Goal: Task Accomplishment & Management: Manage account settings

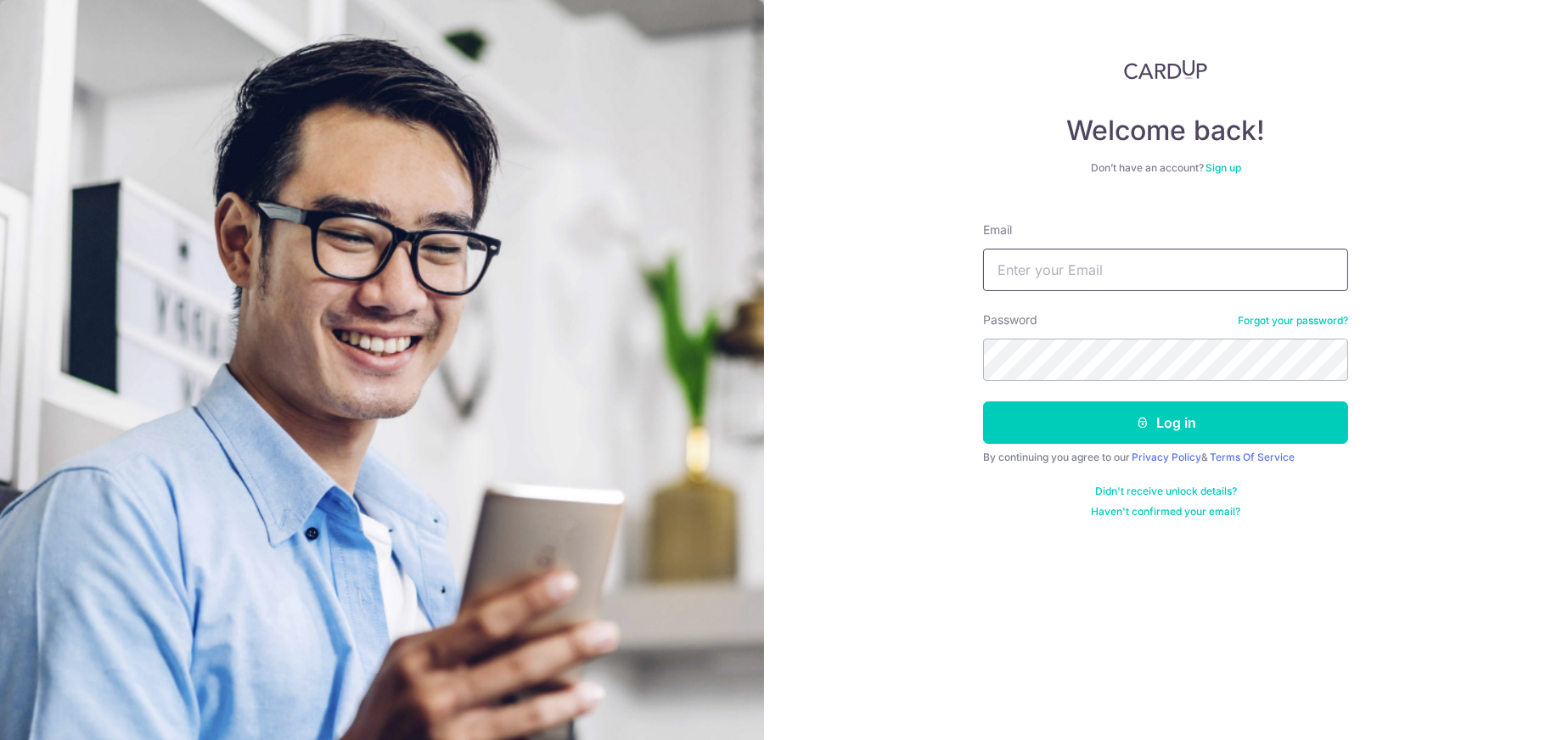
click at [1068, 272] on input "Email" at bounding box center [1166, 269] width 365 height 42
type input "[EMAIL_ADDRESS][DOMAIN_NAME]"
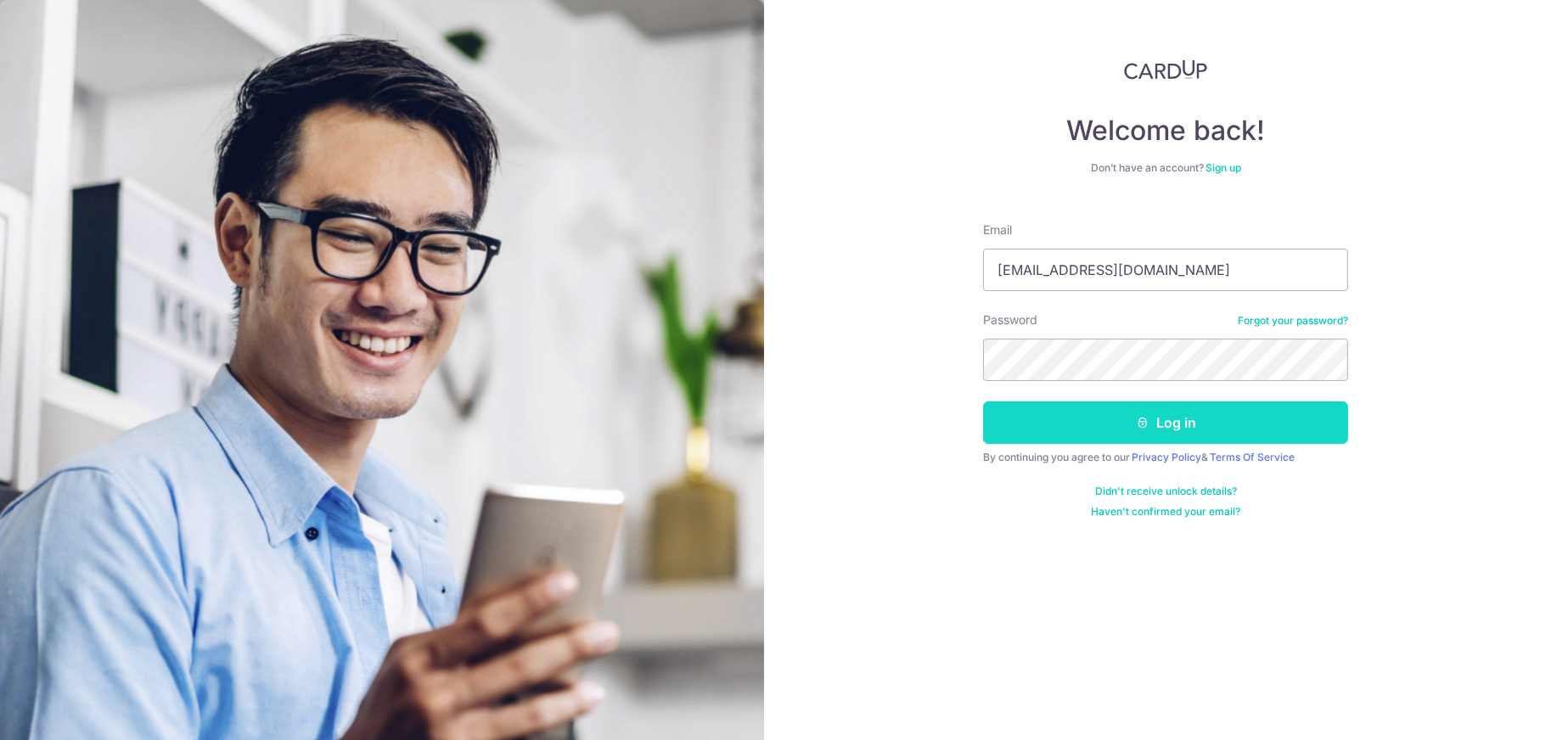
drag, startPoint x: 1188, startPoint y: 418, endPoint x: 1189, endPoint y: 404, distance: 14.0
click at [1187, 418] on button "Log in" at bounding box center [1166, 422] width 365 height 42
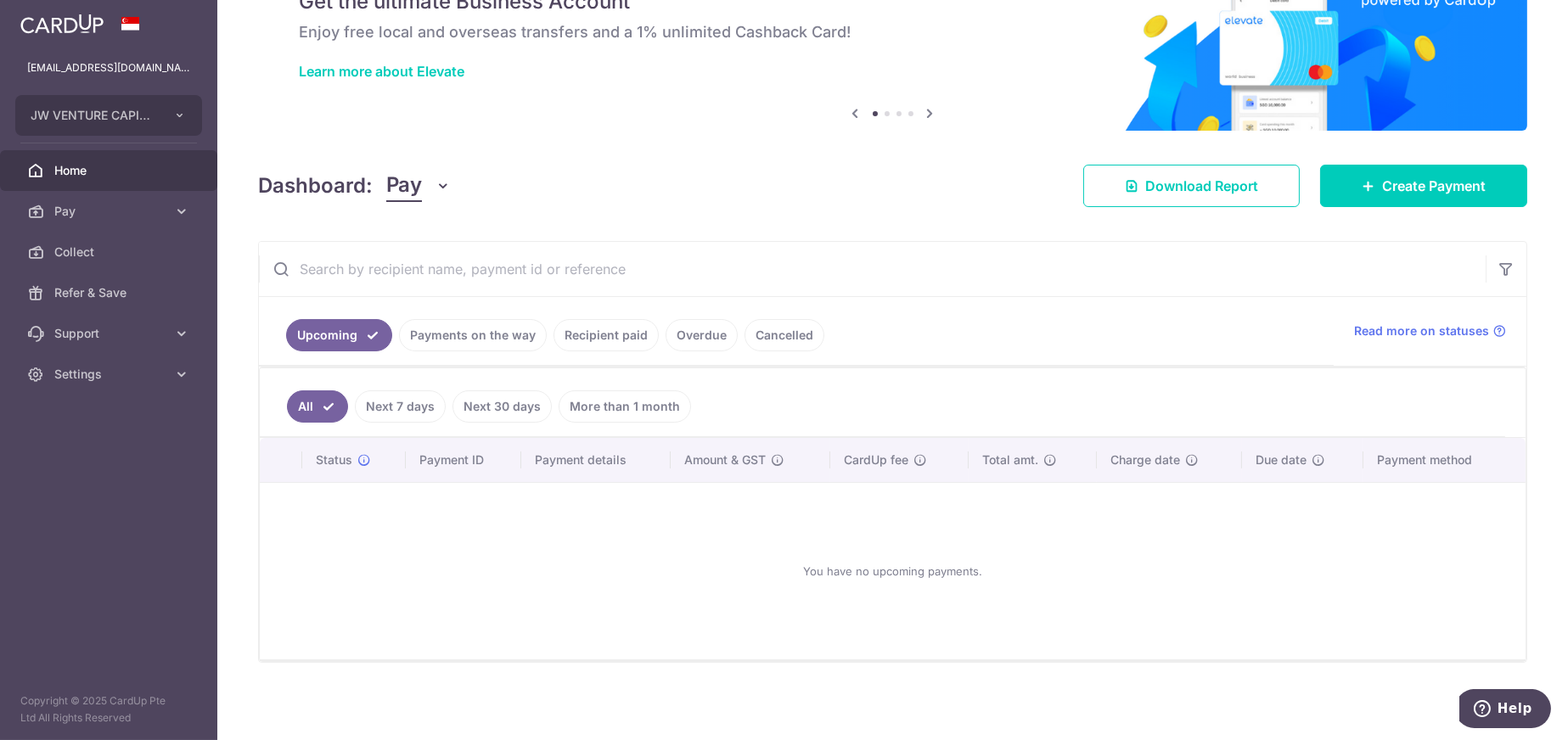
scroll to position [88, 0]
click at [488, 344] on link "Payments on the way" at bounding box center [473, 334] width 148 height 33
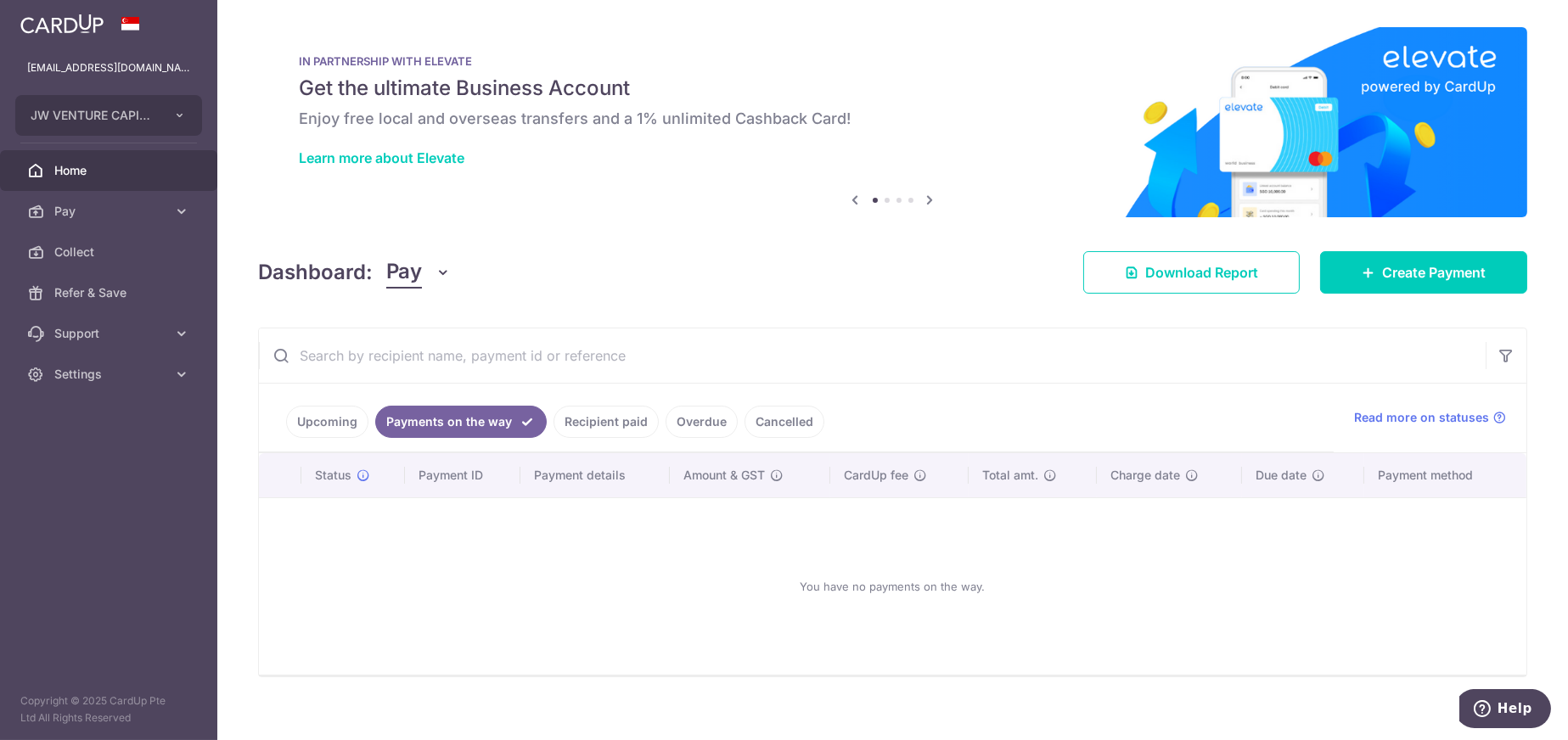
click at [722, 420] on link "Overdue" at bounding box center [701, 422] width 72 height 33
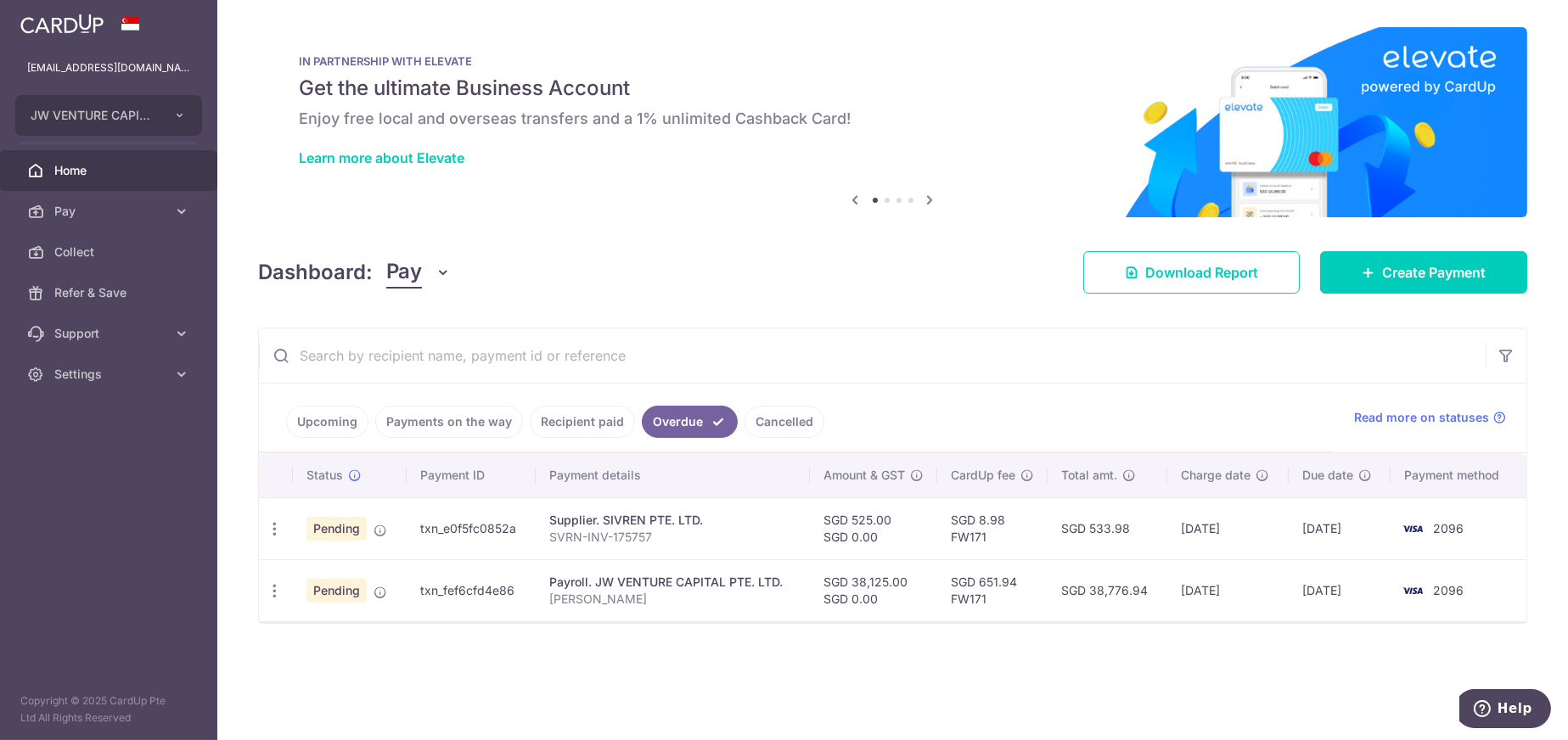
click at [770, 422] on link "Cancelled" at bounding box center [784, 422] width 80 height 33
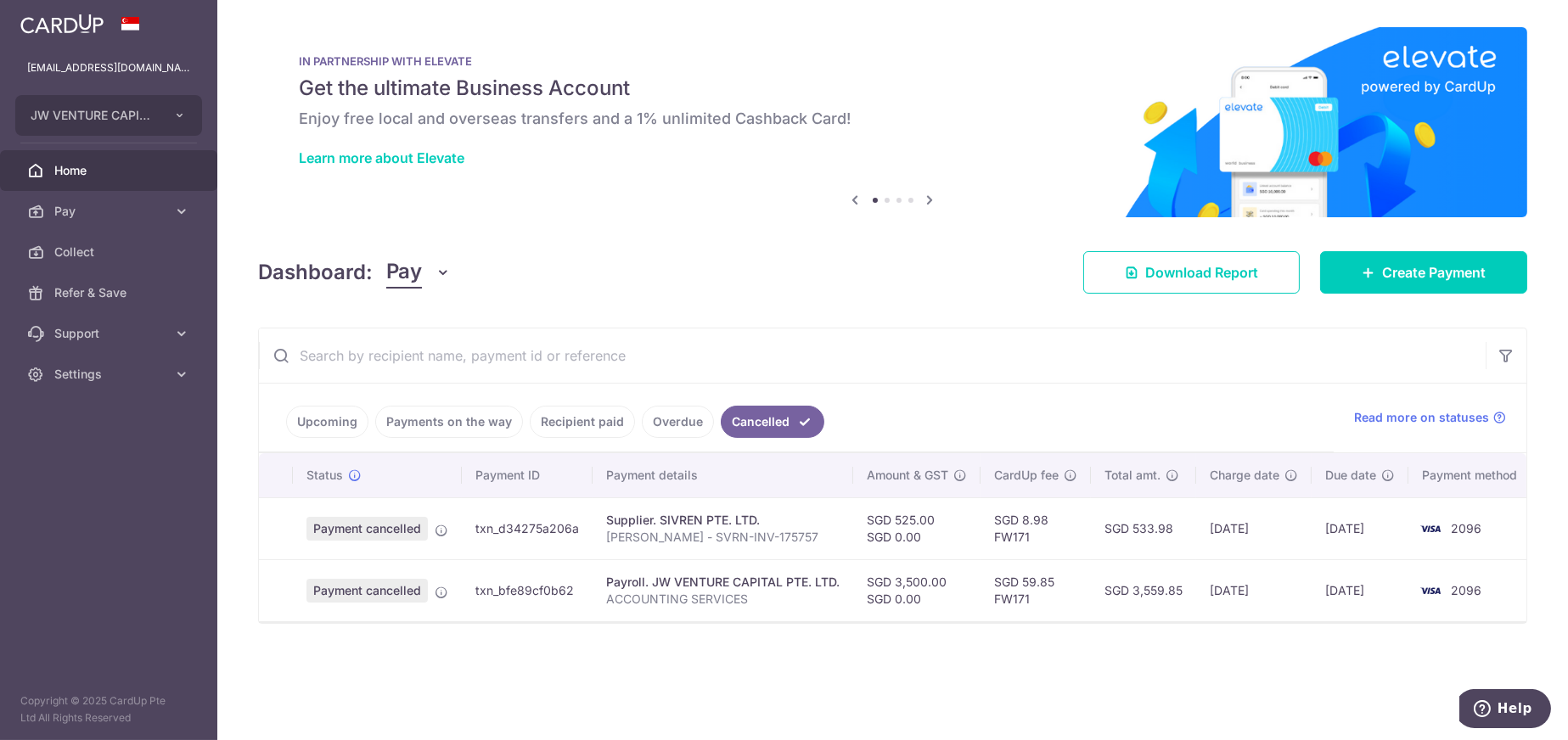
click at [658, 422] on link "Overdue" at bounding box center [678, 422] width 72 height 33
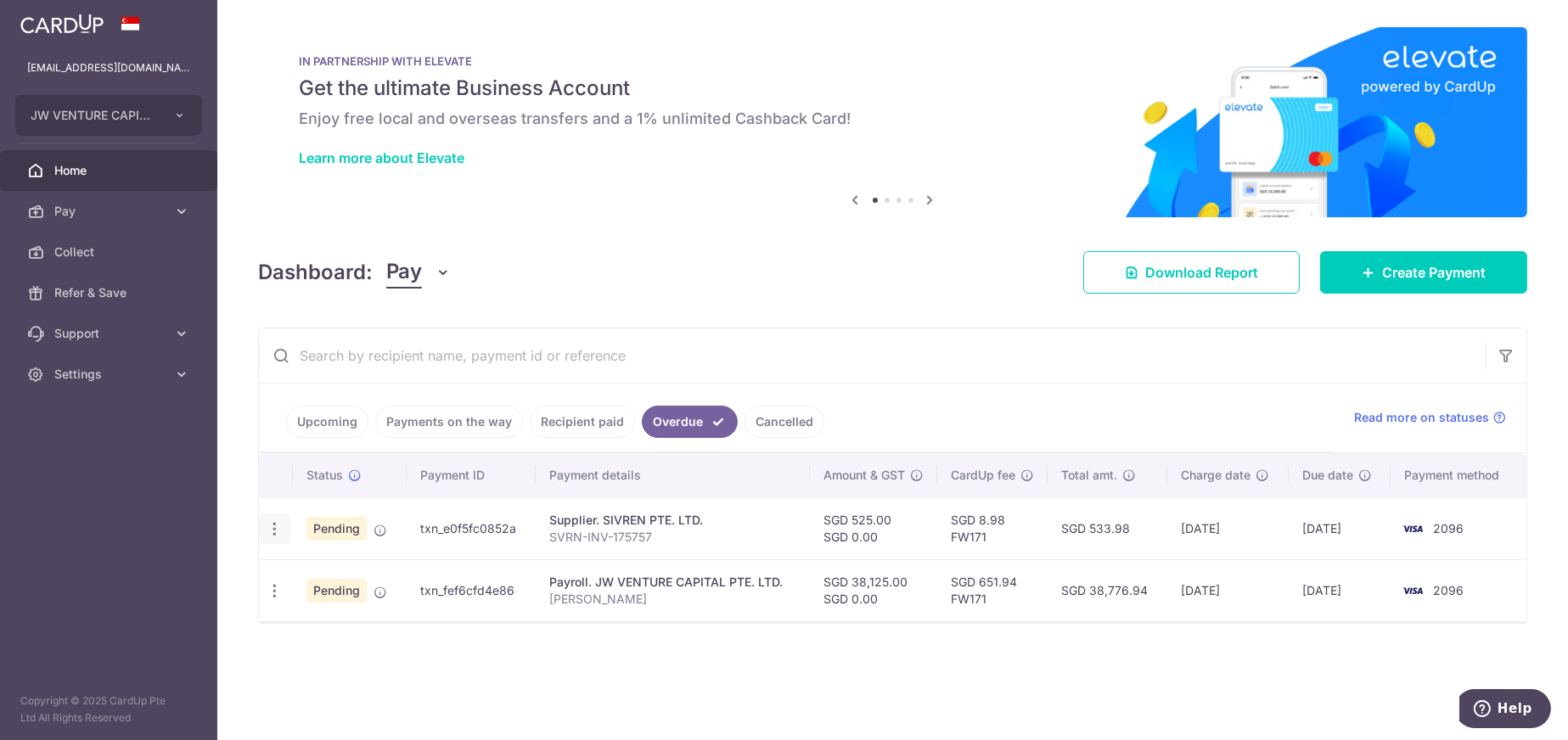
click at [283, 528] on div "Update payment Cancel payment" at bounding box center [274, 529] width 32 height 32
click at [278, 529] on icon "button" at bounding box center [274, 529] width 18 height 18
click at [939, 328] on input "text" at bounding box center [872, 355] width 1227 height 54
click at [785, 417] on link "Cancelled" at bounding box center [784, 422] width 80 height 33
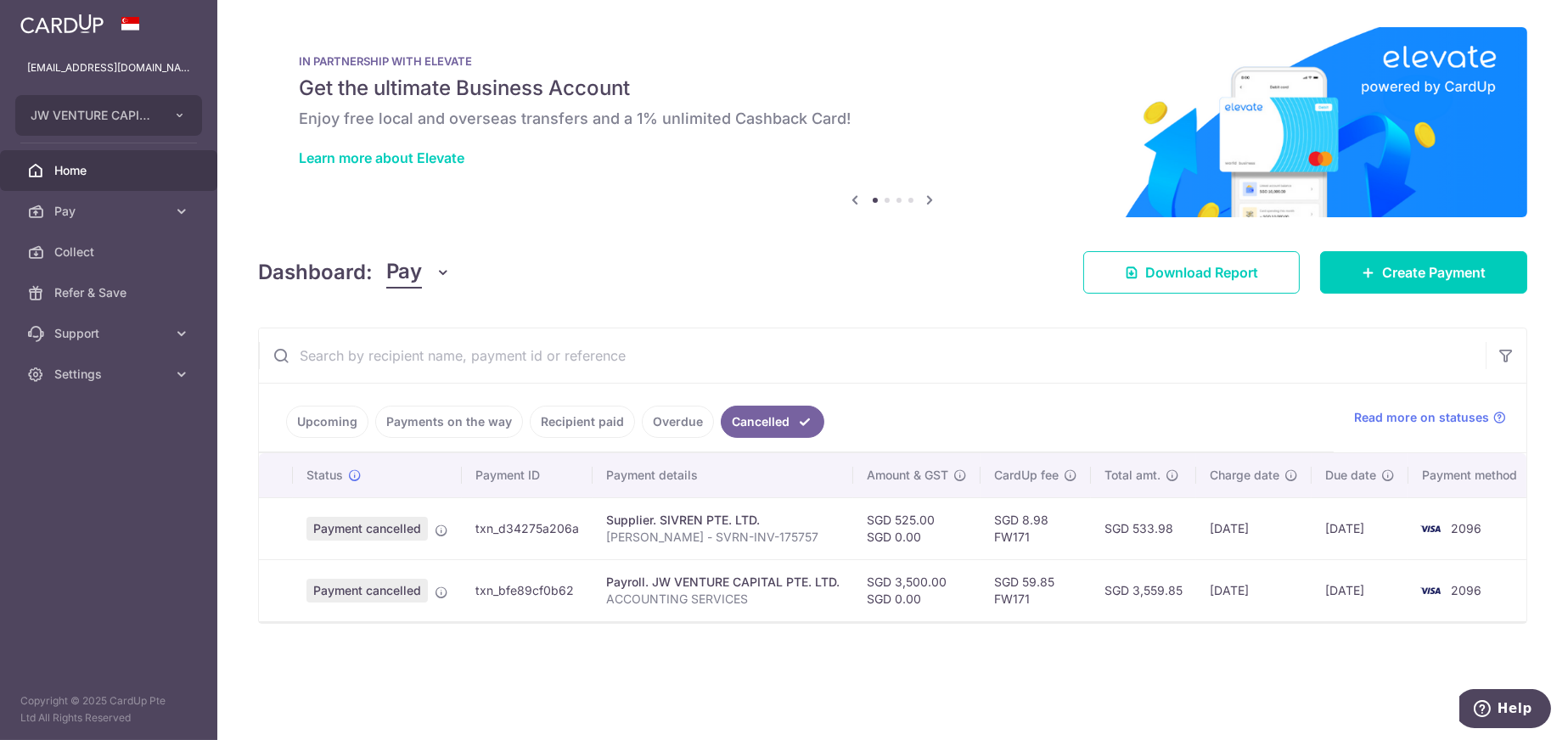
click at [681, 422] on link "Overdue" at bounding box center [678, 422] width 72 height 33
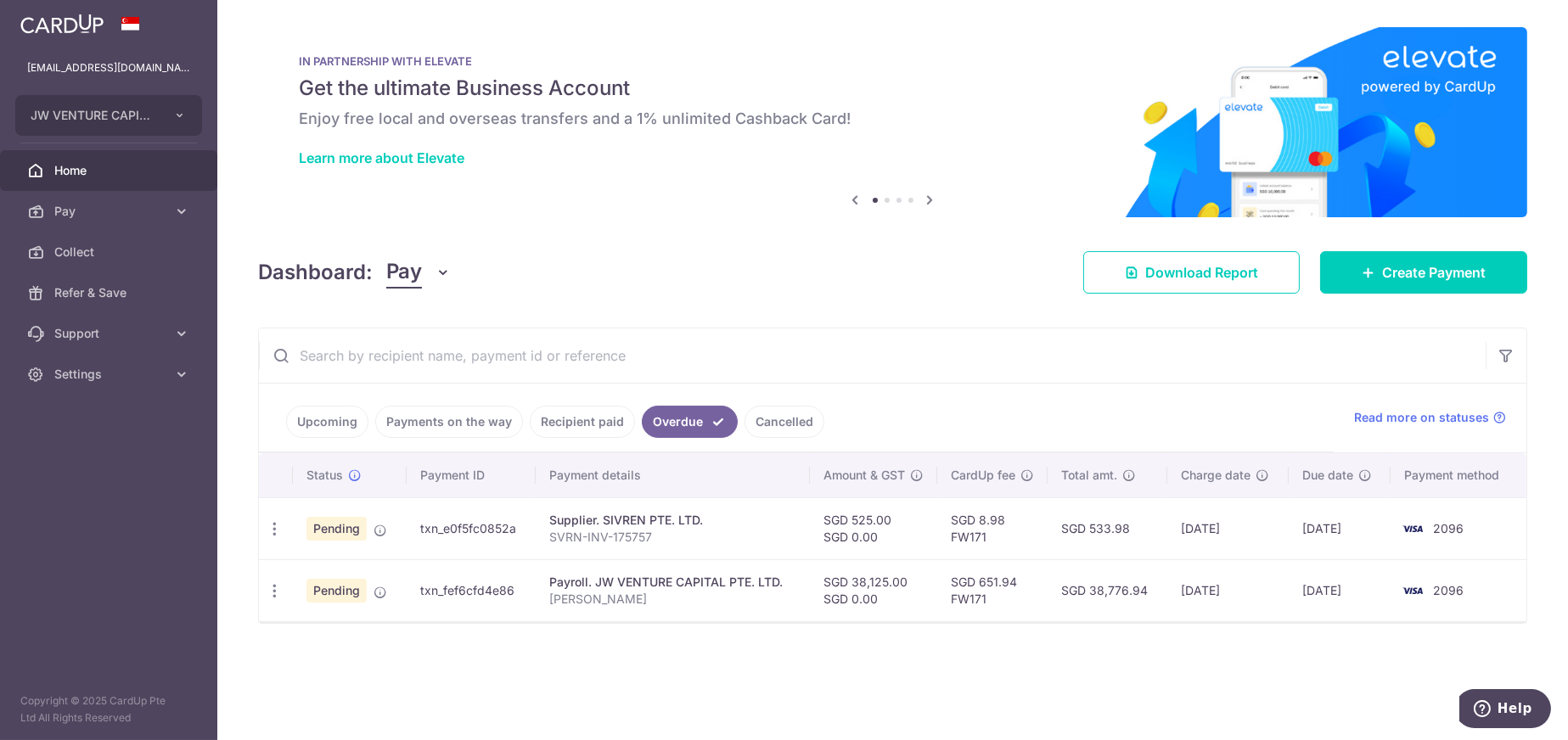
click at [797, 408] on link "Cancelled" at bounding box center [784, 422] width 80 height 33
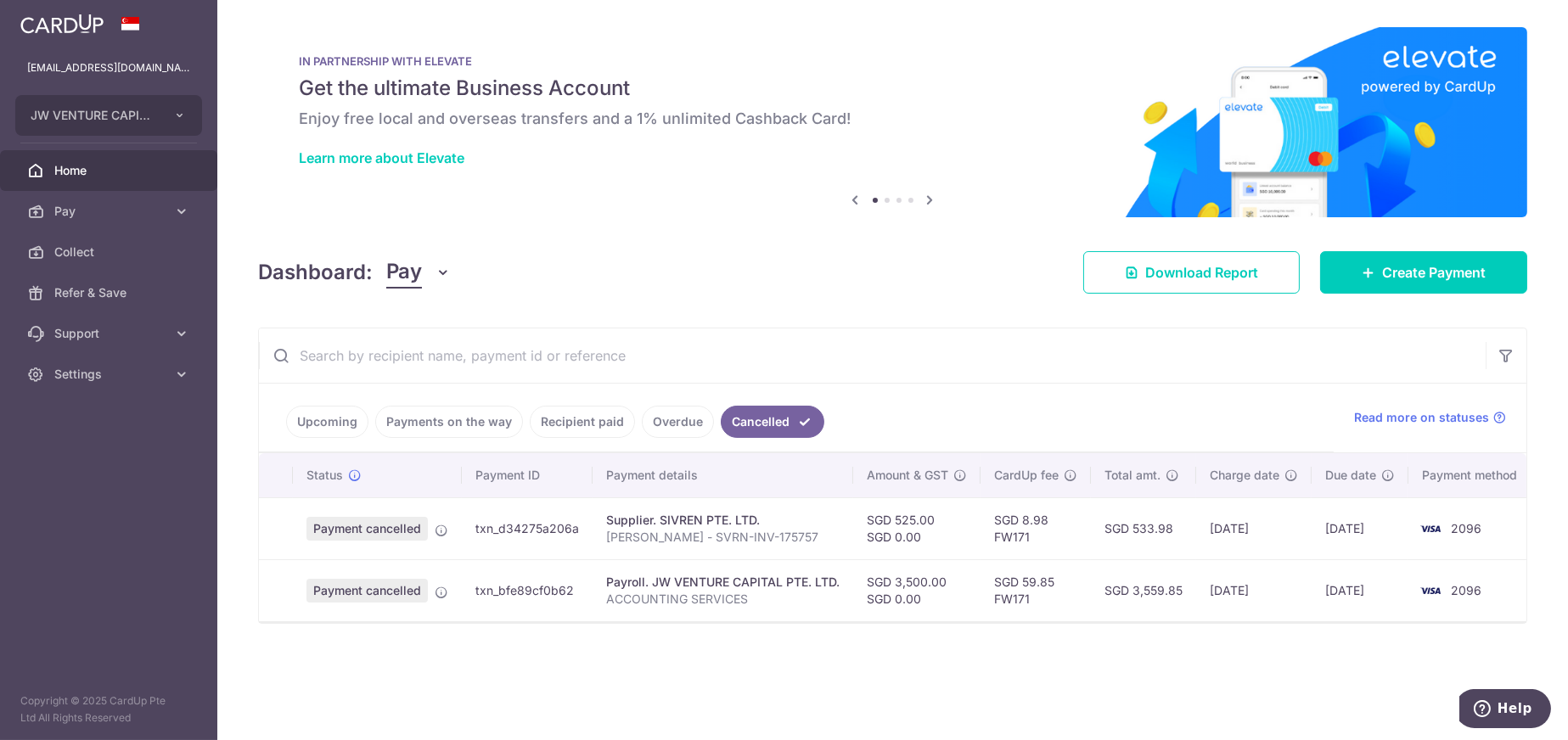
click at [690, 420] on link "Overdue" at bounding box center [678, 422] width 72 height 33
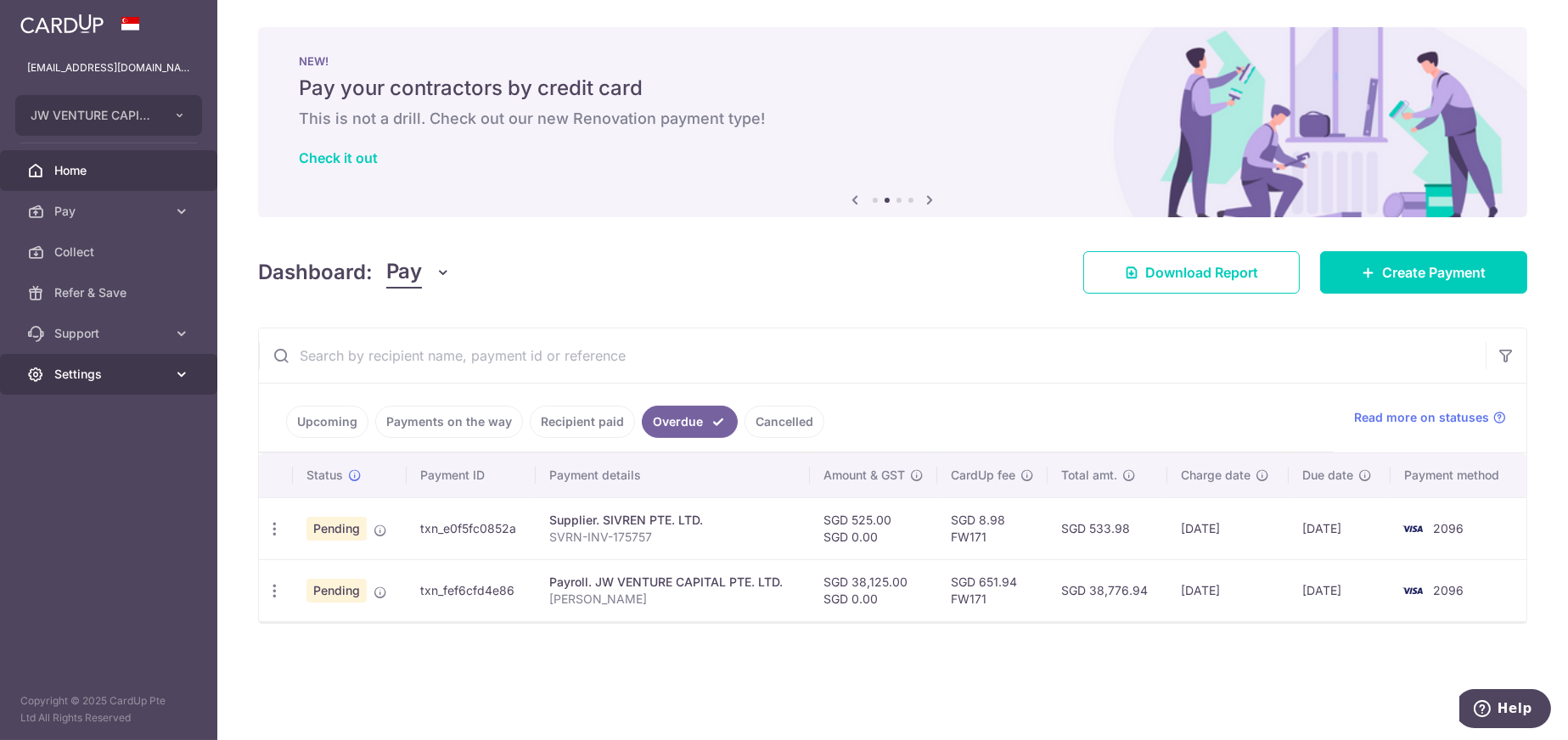
click at [107, 376] on span "Settings" at bounding box center [110, 375] width 112 height 17
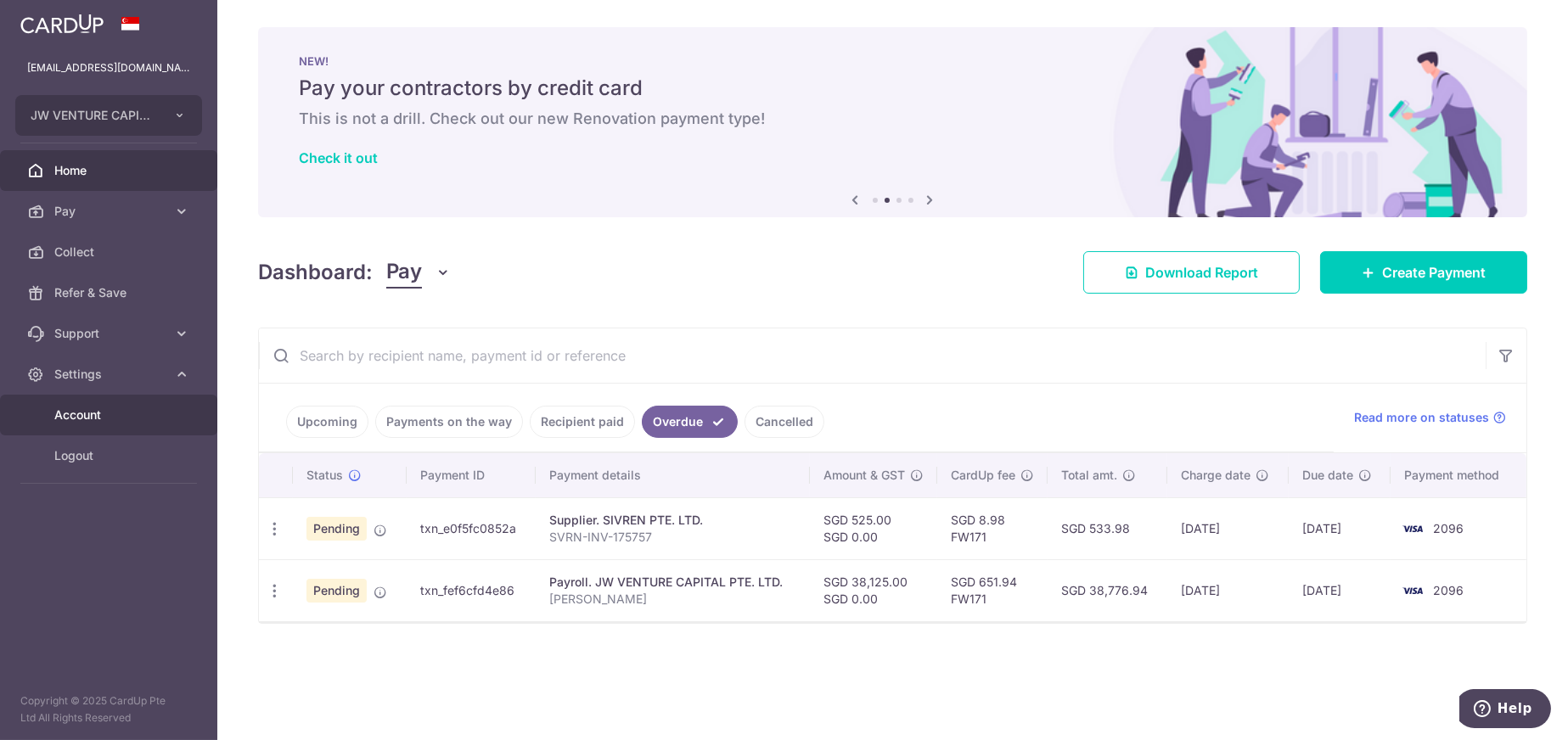
click at [81, 410] on span "Account" at bounding box center [110, 415] width 112 height 17
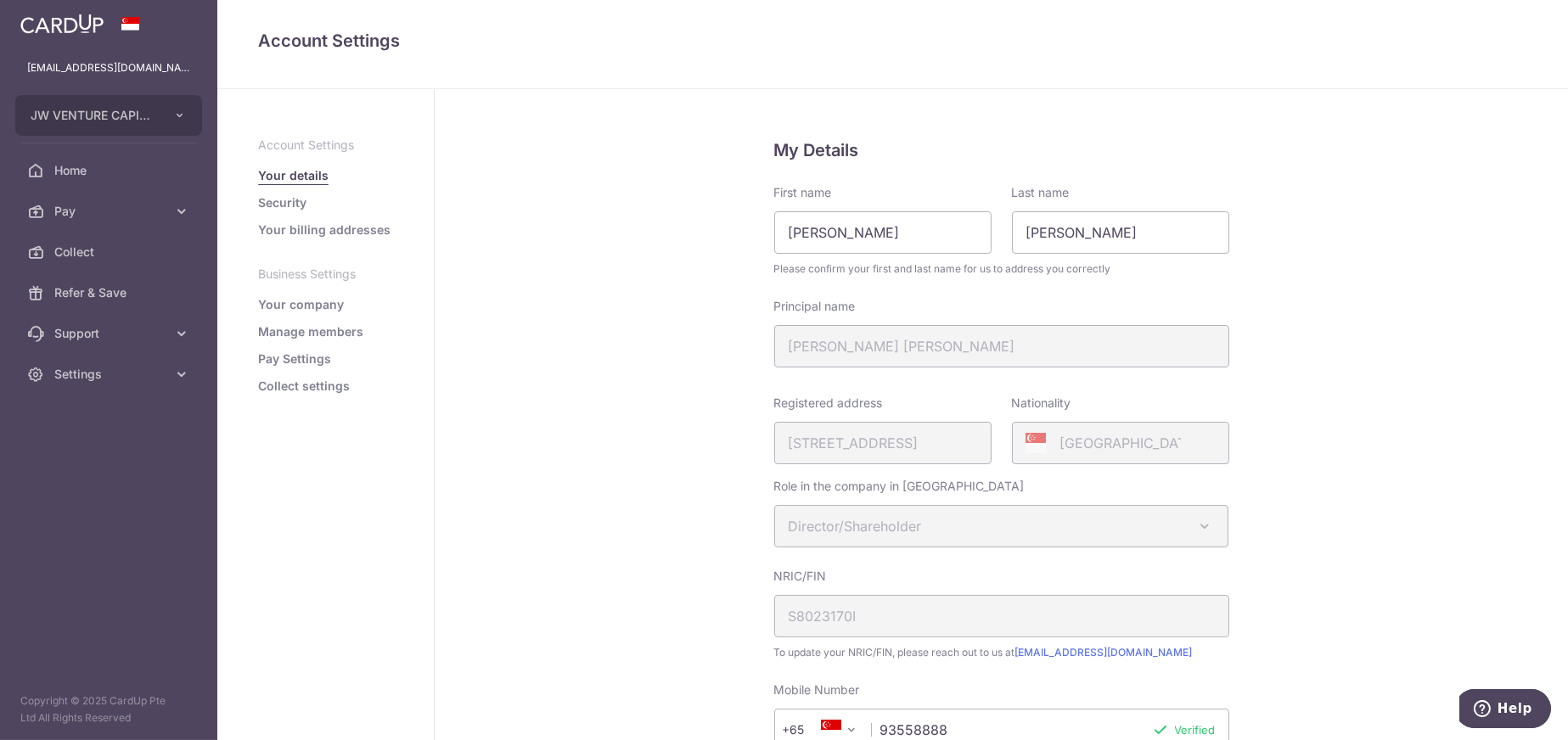
click at [294, 386] on link "Collect settings" at bounding box center [303, 387] width 92 height 17
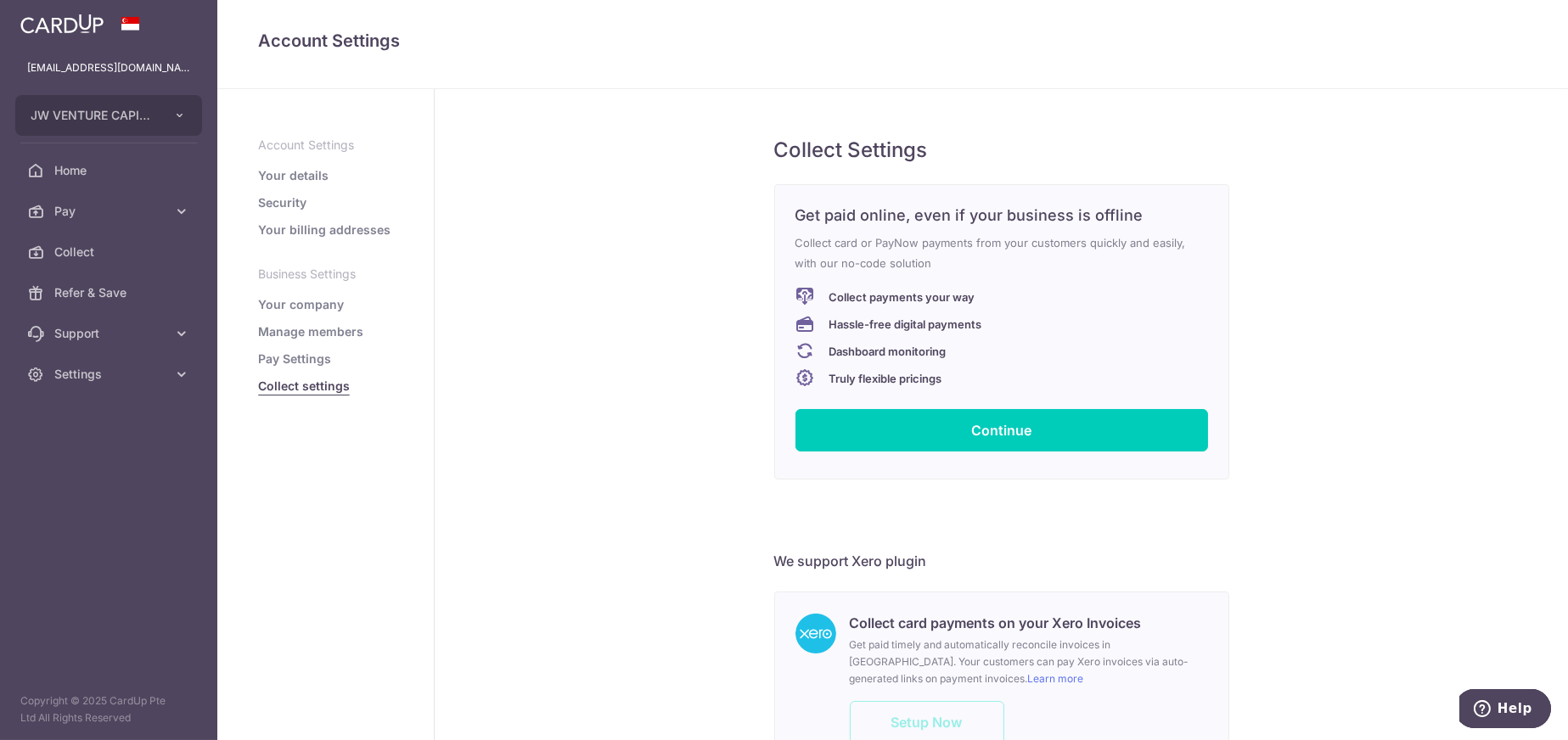
click at [284, 356] on link "Pay Settings" at bounding box center [294, 359] width 73 height 17
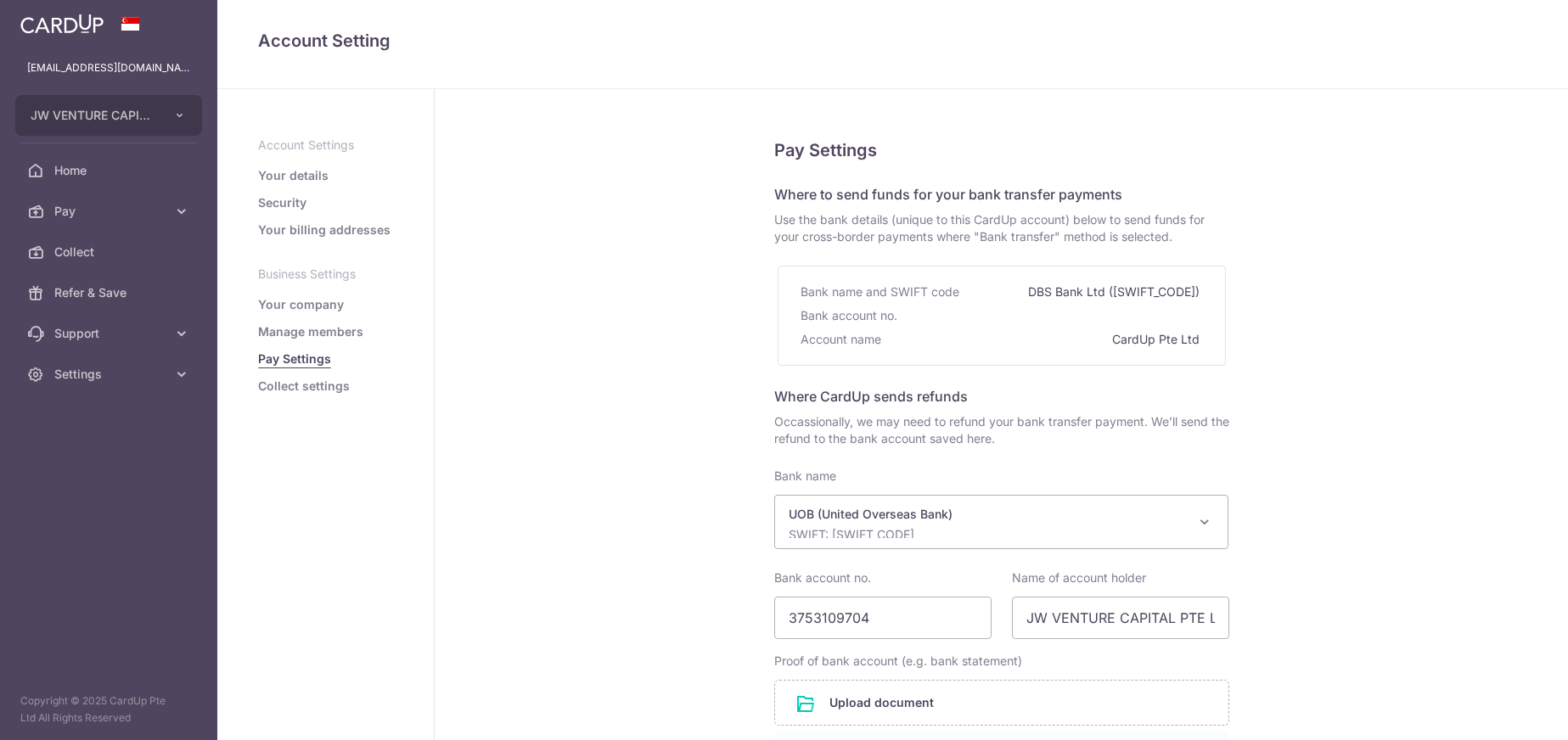
select select "18"
click at [303, 332] on link "Manage members" at bounding box center [310, 332] width 105 height 17
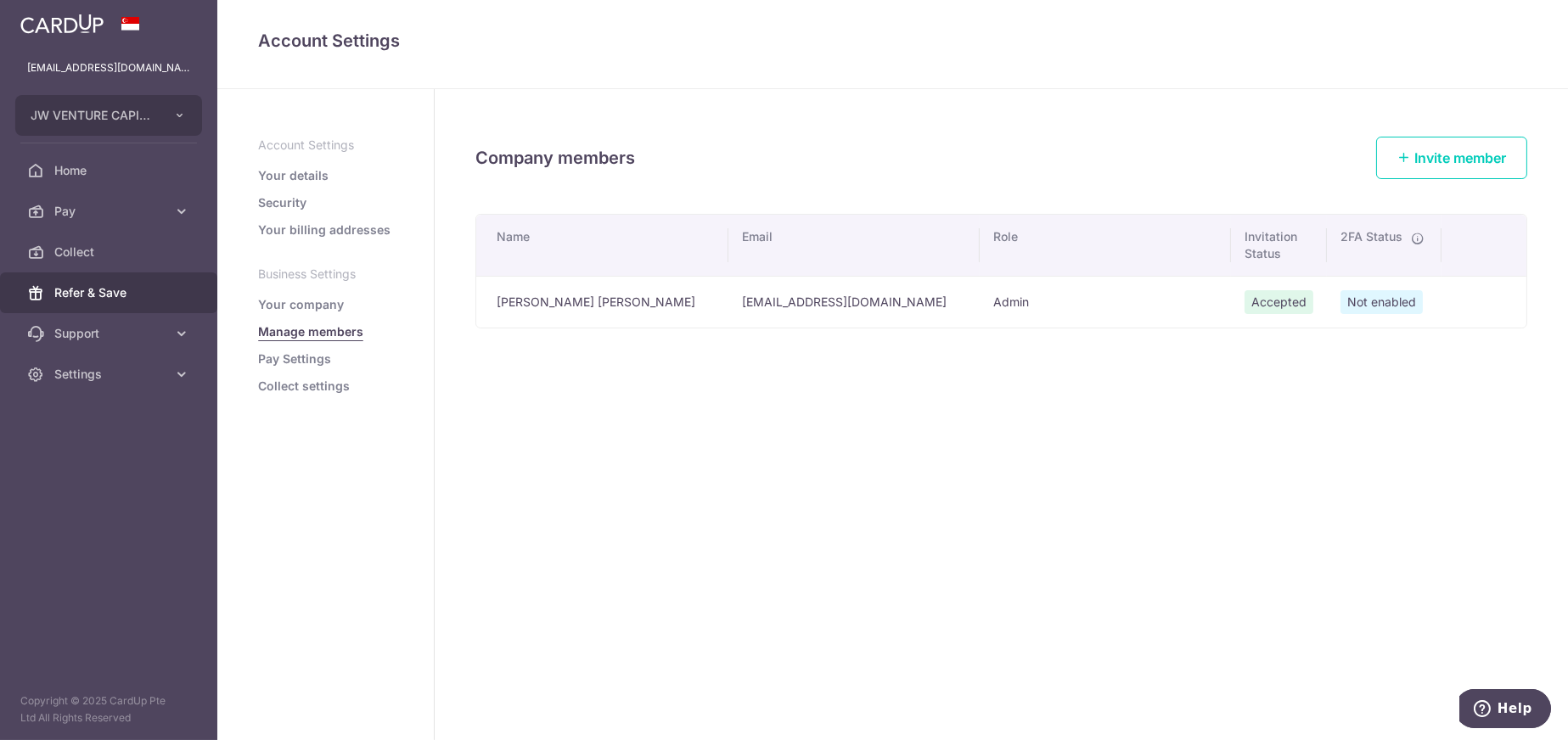
click at [114, 288] on span "Refer & Save" at bounding box center [110, 293] width 112 height 17
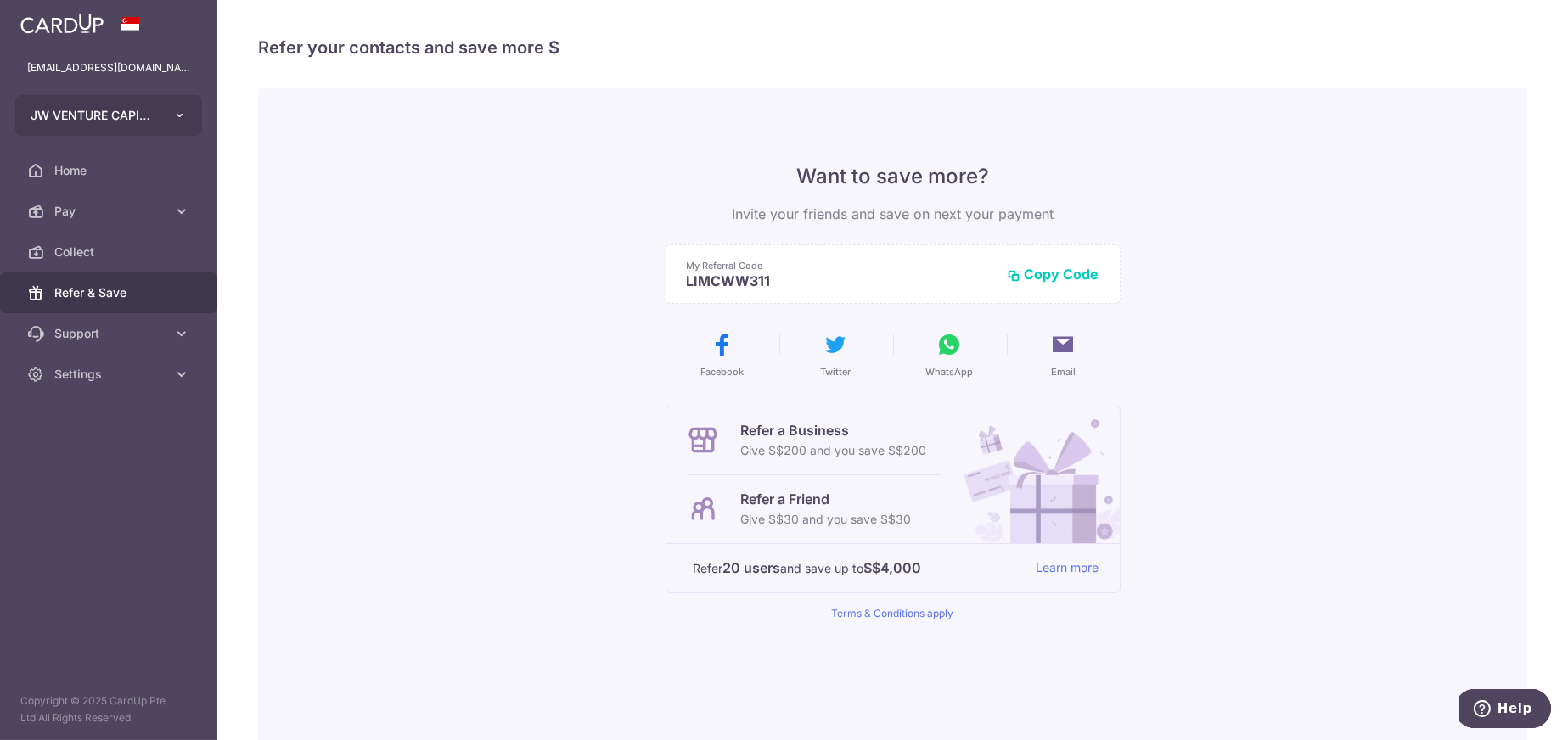
click at [170, 116] on button "JW VENTURE CAPITAL PTE. LTD." at bounding box center [108, 115] width 187 height 40
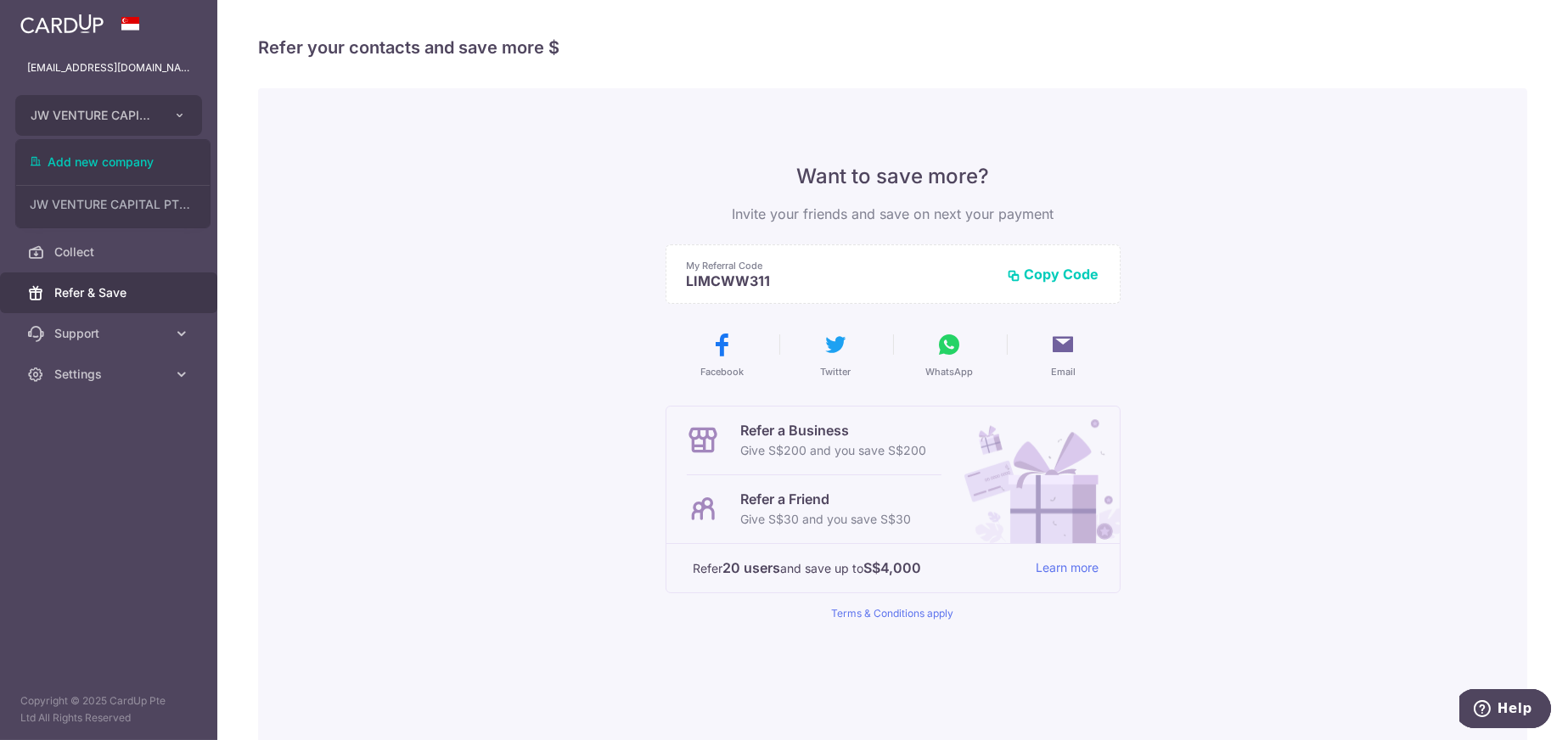
click at [370, 318] on div "Want to save more? Invite your friends and save on next your payment My Referra…" at bounding box center [892, 431] width 1270 height 685
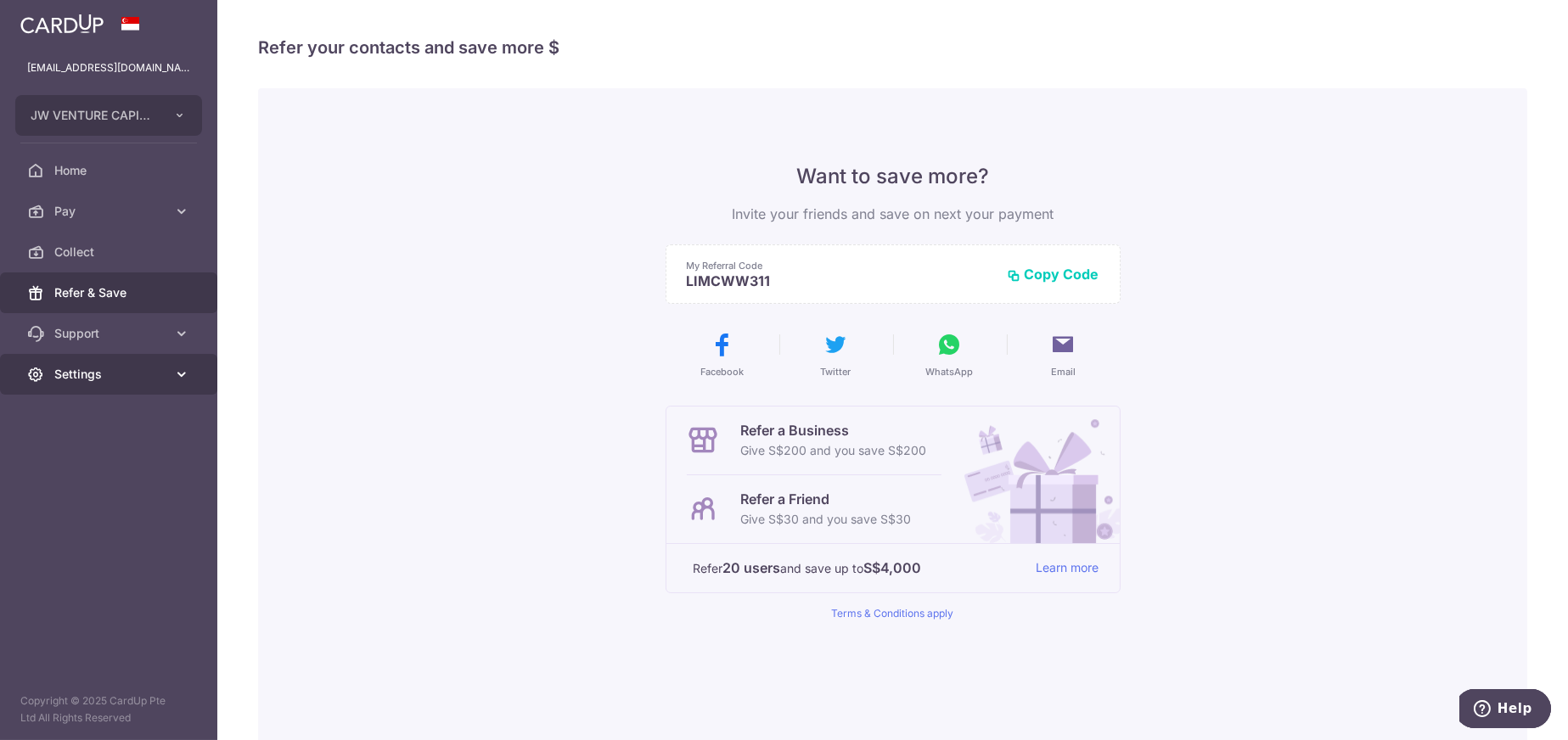
click at [34, 366] on icon at bounding box center [36, 375] width 17 height 17
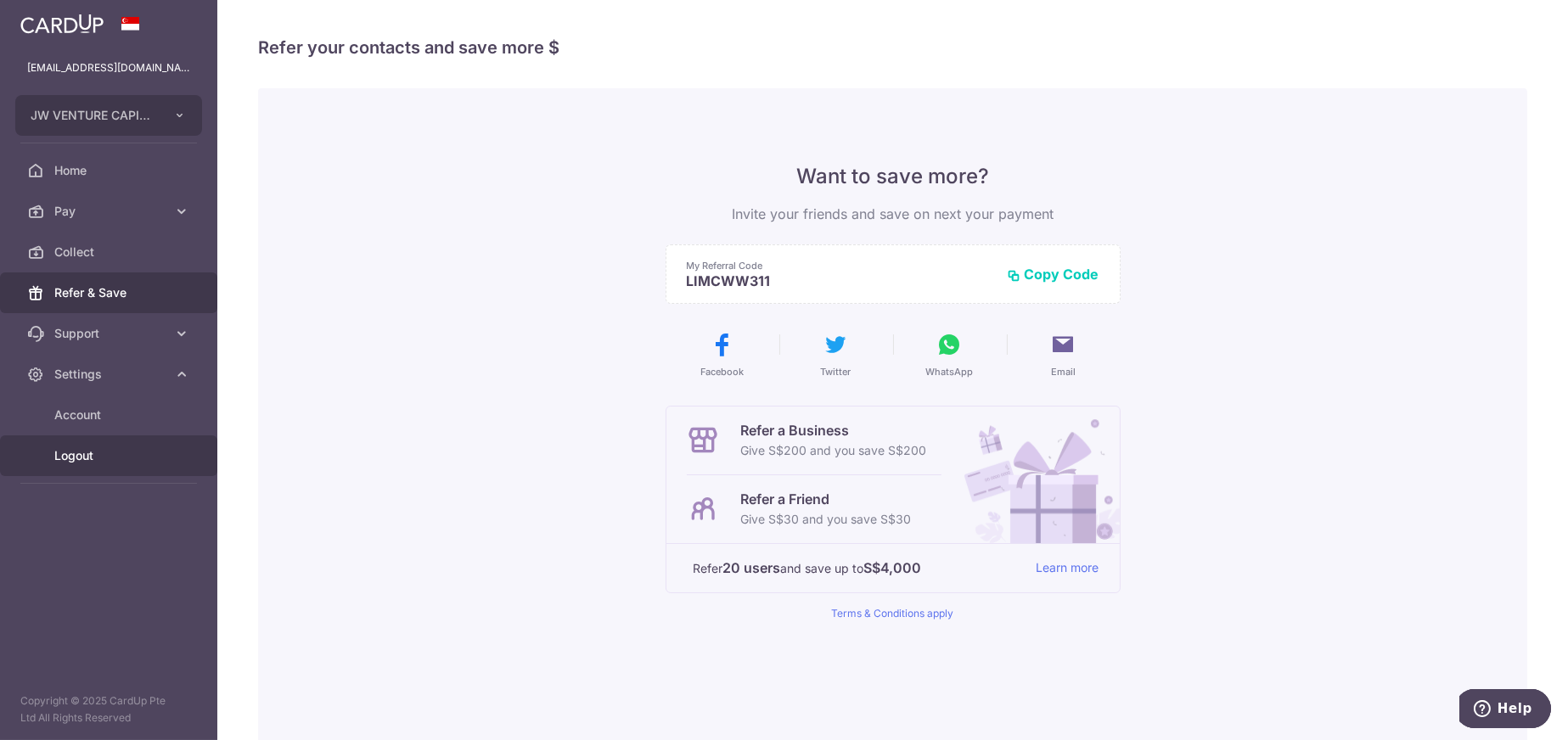
click at [59, 453] on span "Logout" at bounding box center [110, 456] width 112 height 17
